Goal: Find specific page/section: Find specific page/section

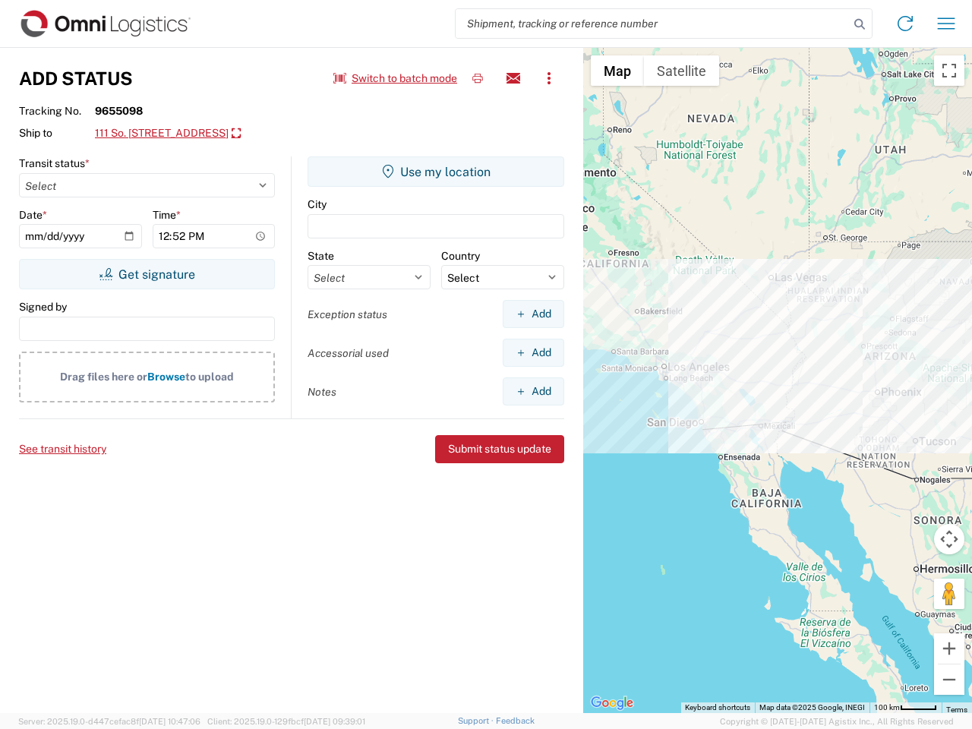
click at [653, 24] on input "search" at bounding box center [653, 23] width 394 height 29
click at [860, 24] on icon at bounding box center [859, 24] width 21 height 21
click at [906, 24] on icon at bounding box center [905, 23] width 24 height 24
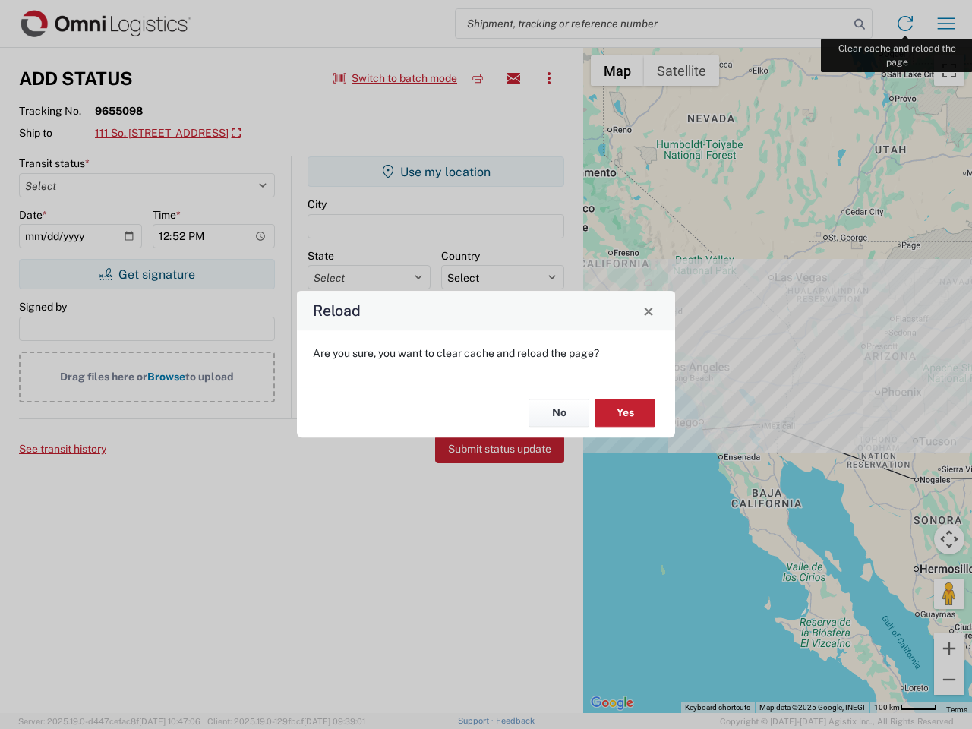
click at [947, 24] on div "Reload Are you sure, you want to clear cache and reload the page? No Yes" at bounding box center [486, 364] width 972 height 729
click at [396, 78] on div "Reload Are you sure, you want to clear cache and reload the page? No Yes" at bounding box center [486, 364] width 972 height 729
click at [478, 78] on div "Reload Are you sure, you want to clear cache and reload the page? No Yes" at bounding box center [486, 364] width 972 height 729
click at [514, 78] on div "Reload Are you sure, you want to clear cache and reload the page? No Yes" at bounding box center [486, 364] width 972 height 729
click at [549, 78] on div "Reload Are you sure, you want to clear cache and reload the page? No Yes" at bounding box center [486, 364] width 972 height 729
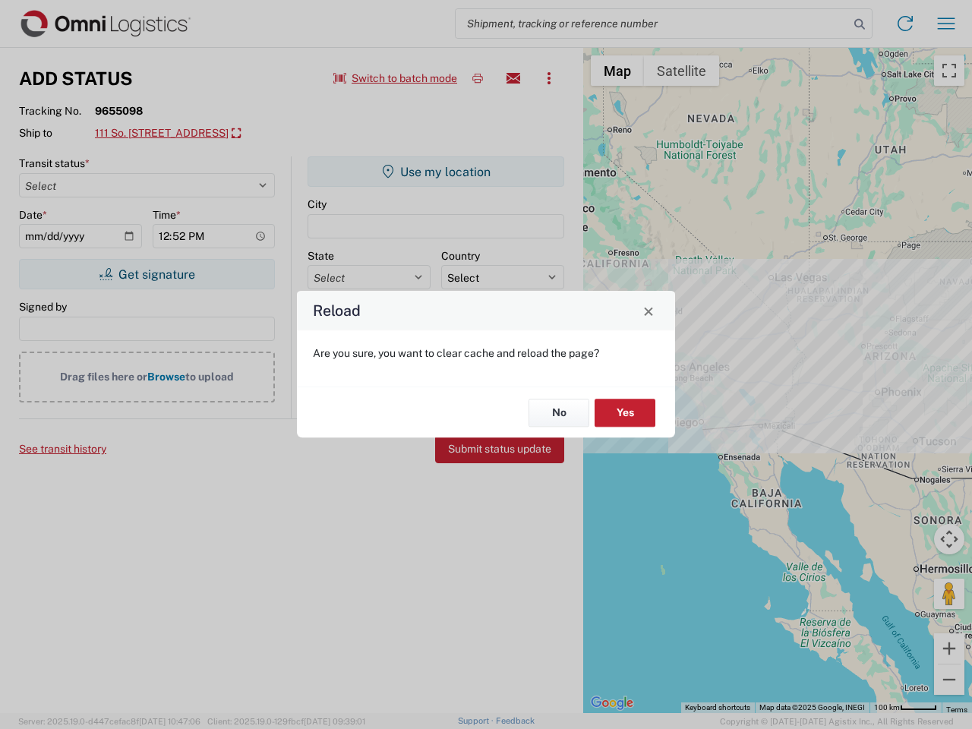
click at [194, 134] on div "Reload Are you sure, you want to clear cache and reload the page? No Yes" at bounding box center [486, 364] width 972 height 729
click at [147, 274] on div "Reload Are you sure, you want to clear cache and reload the page? No Yes" at bounding box center [486, 364] width 972 height 729
